Goal: Book appointment/travel/reservation

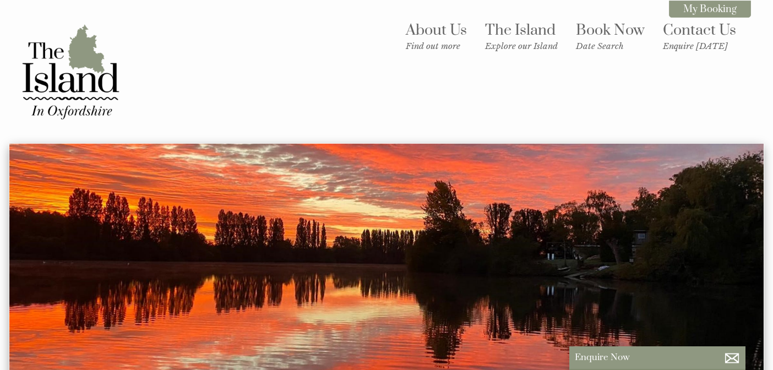
scroll to position [100, 0]
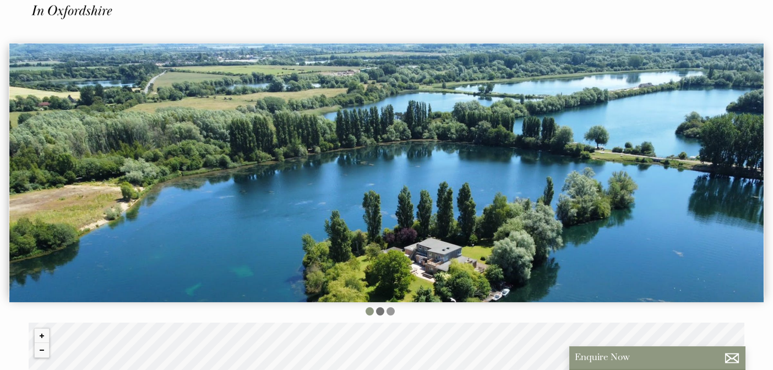
click at [378, 308] on li at bounding box center [380, 311] width 8 height 8
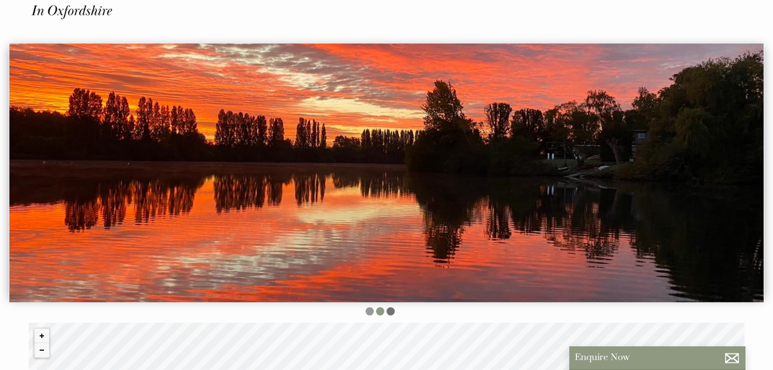
click at [391, 307] on li at bounding box center [391, 311] width 8 height 8
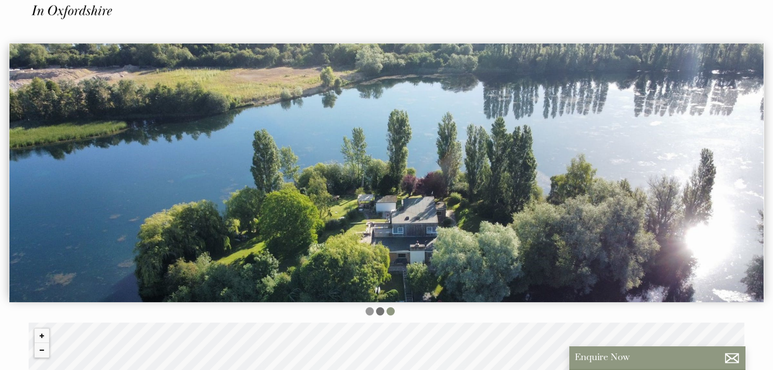
click at [378, 307] on li at bounding box center [380, 311] width 8 height 8
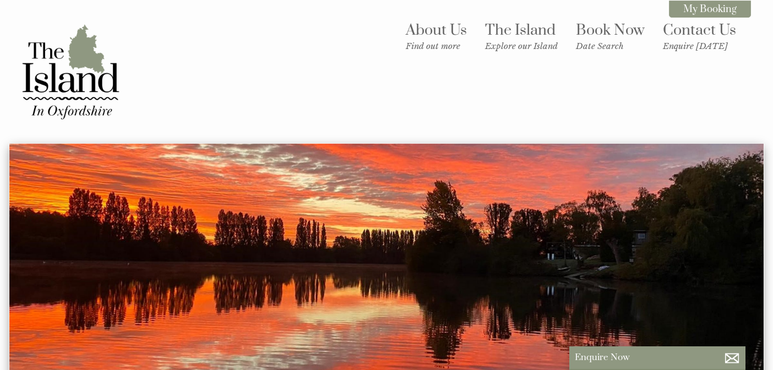
scroll to position [0, 0]
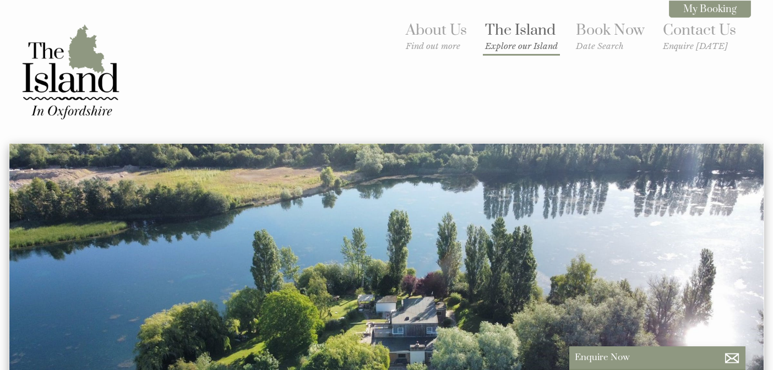
click at [519, 40] on link "The Island Explore our Island" at bounding box center [521, 36] width 73 height 30
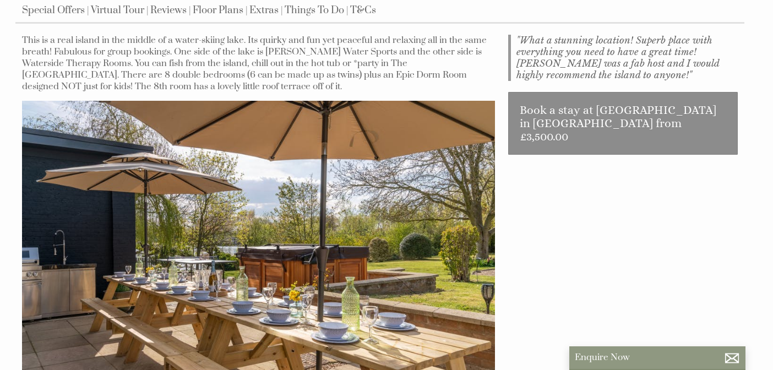
click at [352, 322] on img at bounding box center [258, 259] width 473 height 316
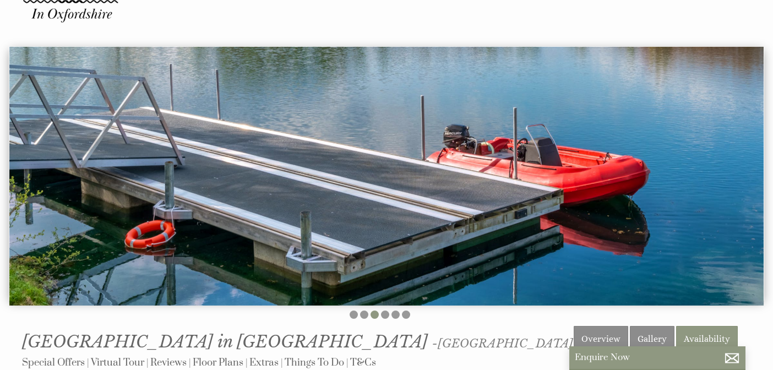
scroll to position [98, 0]
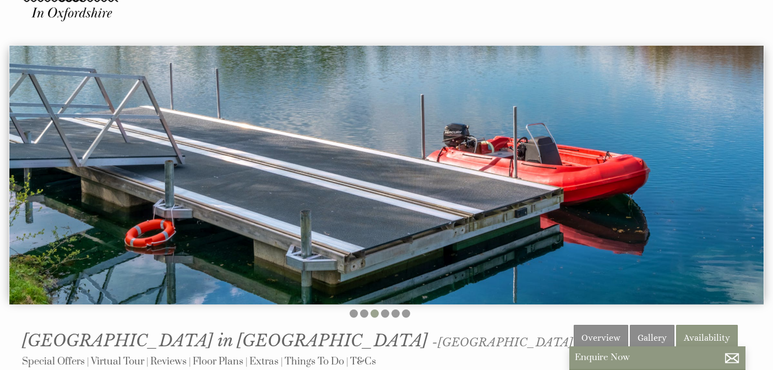
click at [376, 310] on li at bounding box center [375, 314] width 8 height 8
click at [386, 310] on li at bounding box center [385, 314] width 8 height 8
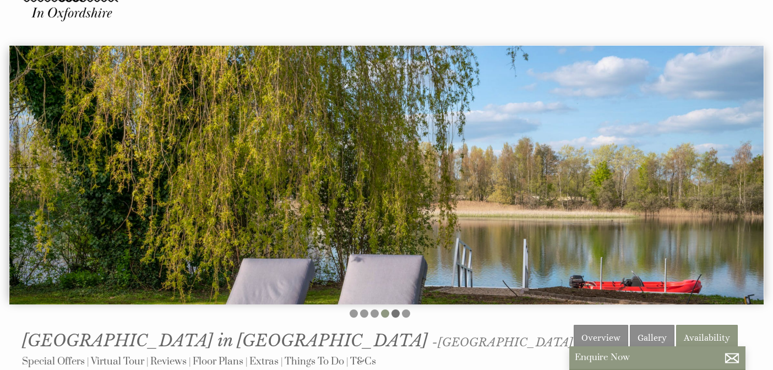
click at [396, 310] on li at bounding box center [396, 314] width 8 height 8
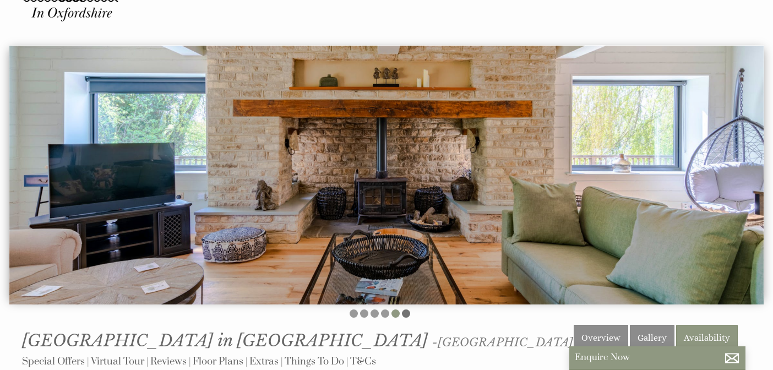
click at [407, 311] on li at bounding box center [406, 314] width 8 height 8
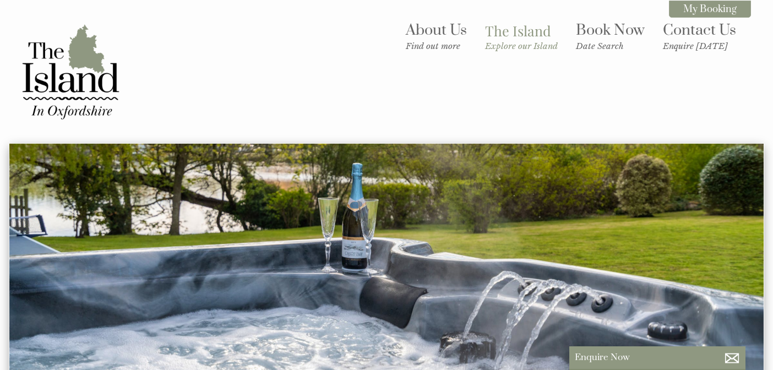
scroll to position [0, 0]
click at [437, 42] on small "Find out more" at bounding box center [436, 46] width 61 height 10
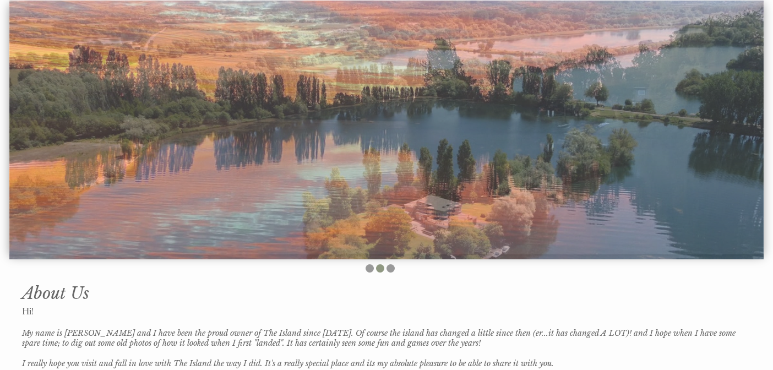
scroll to position [138, 0]
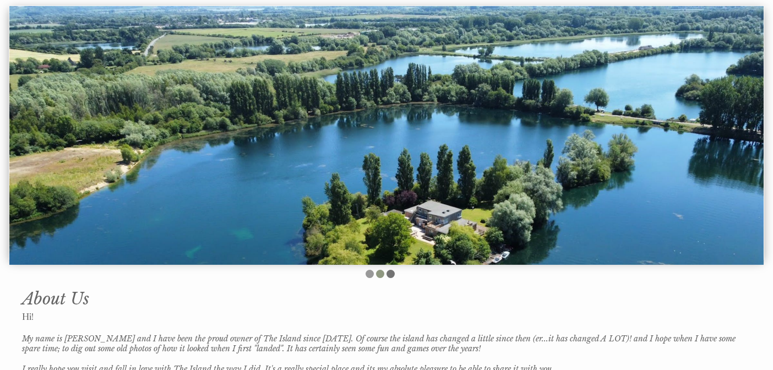
click at [390, 270] on li at bounding box center [391, 274] width 8 height 8
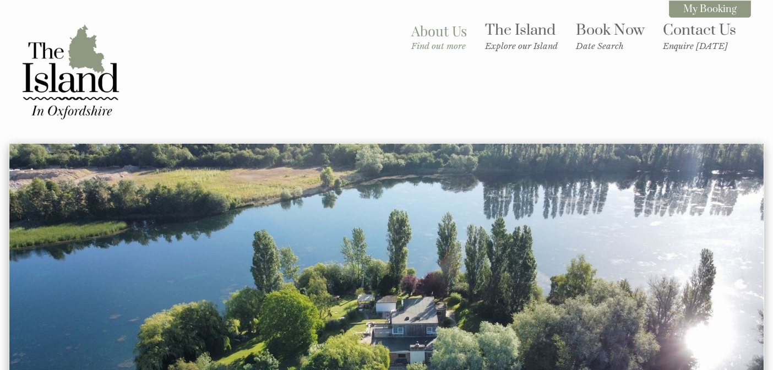
scroll to position [0, 0]
click at [585, 33] on link "Book Now Date Search" at bounding box center [610, 36] width 69 height 30
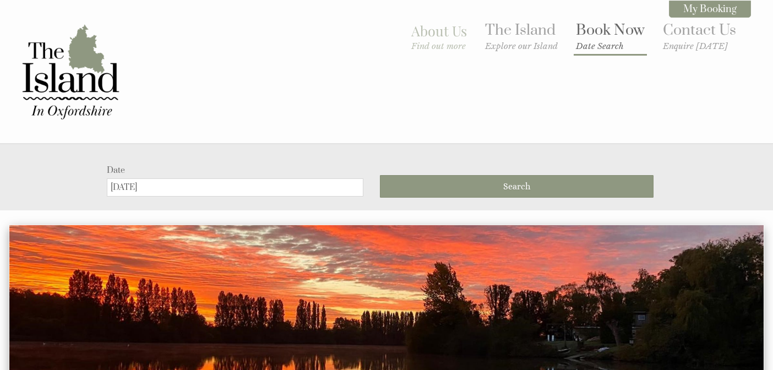
click at [602, 29] on link "Book Now Date Search" at bounding box center [610, 36] width 69 height 30
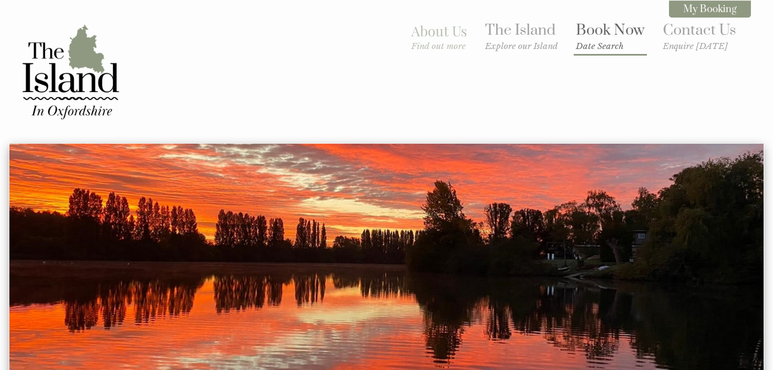
click at [593, 47] on small "Date Search" at bounding box center [610, 46] width 69 height 10
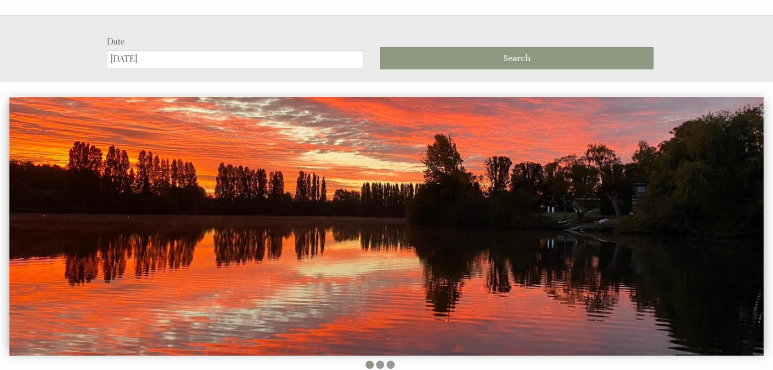
scroll to position [137, 0]
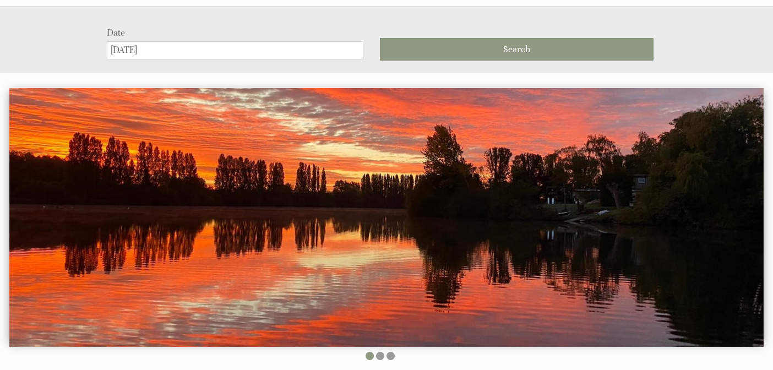
click at [212, 50] on input "[DATE]" at bounding box center [235, 50] width 257 height 18
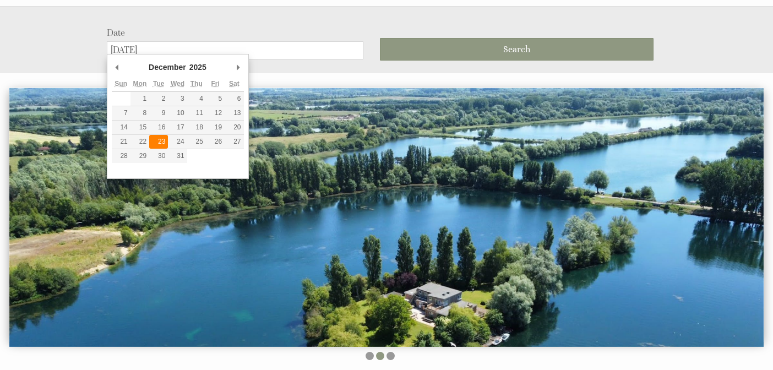
type input "[DATE]"
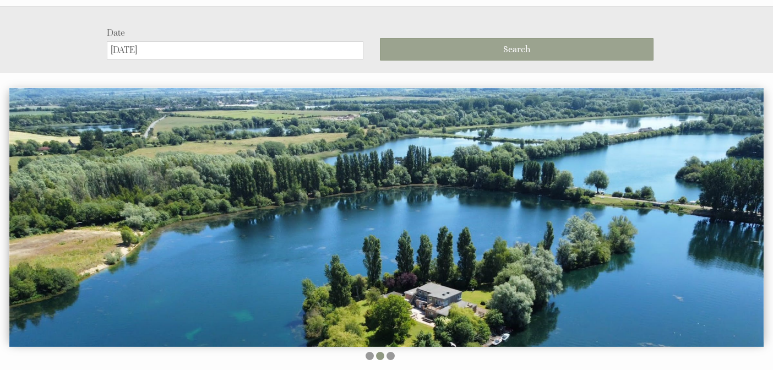
click at [473, 44] on button "Search" at bounding box center [517, 49] width 274 height 23
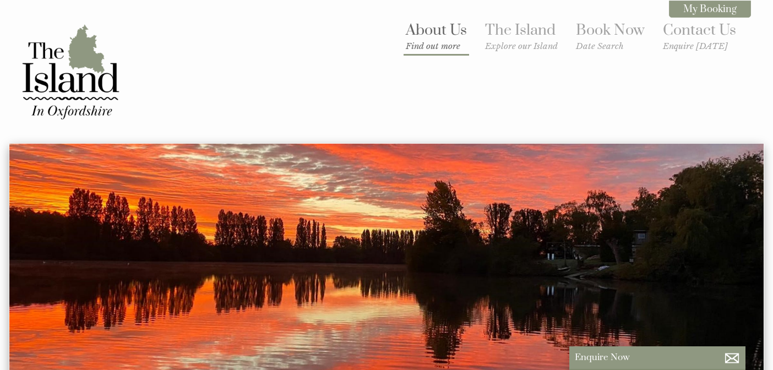
click at [428, 30] on link "About Us Find out more" at bounding box center [436, 36] width 61 height 30
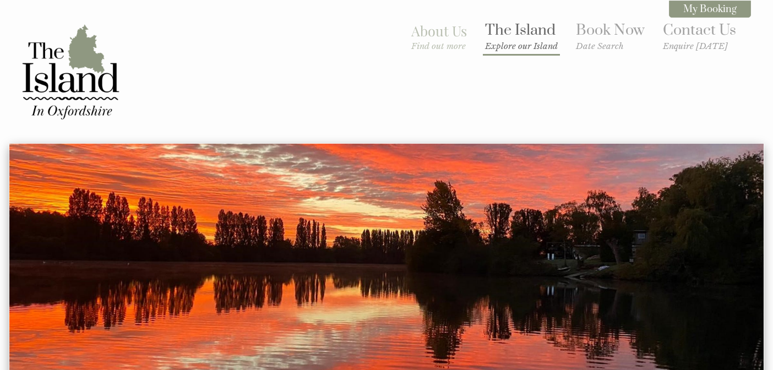
click at [510, 33] on link "The Island Explore our Island" at bounding box center [521, 36] width 73 height 30
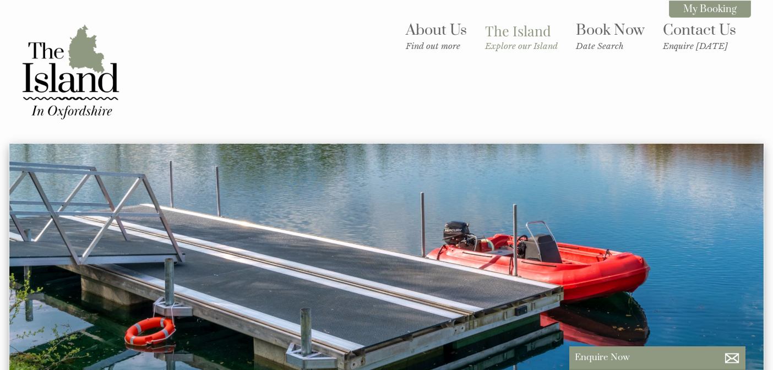
click at [525, 144] on img at bounding box center [386, 273] width 755 height 259
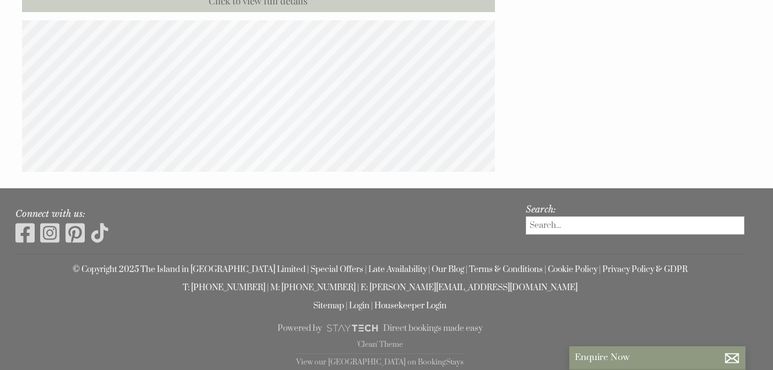
click at [53, 74] on div at bounding box center [258, 95] width 473 height 151
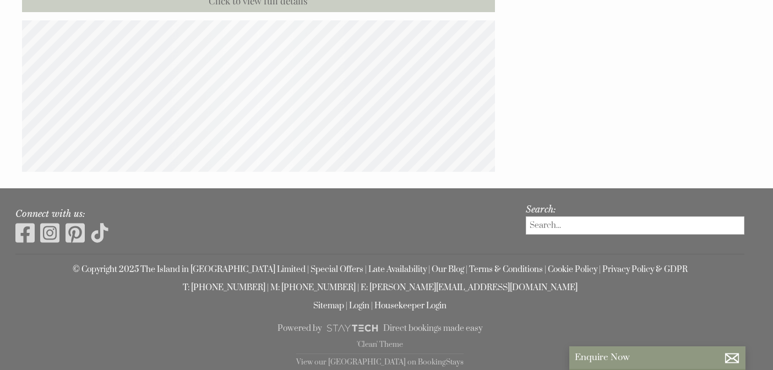
click at [51, 12] on link "Click to view full details" at bounding box center [258, 0] width 473 height 24
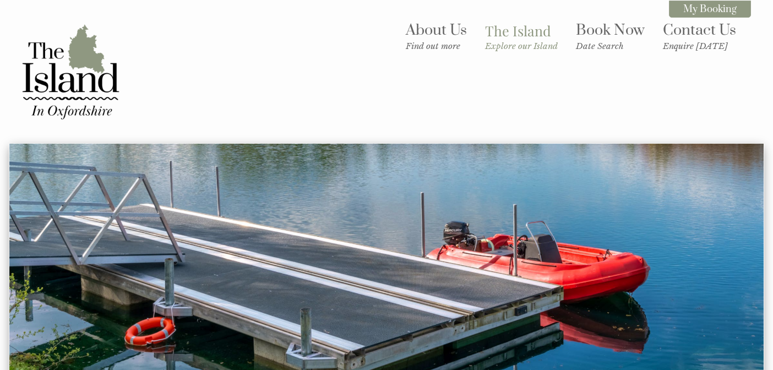
scroll to position [443, 0]
